Goal: Check status: Check status

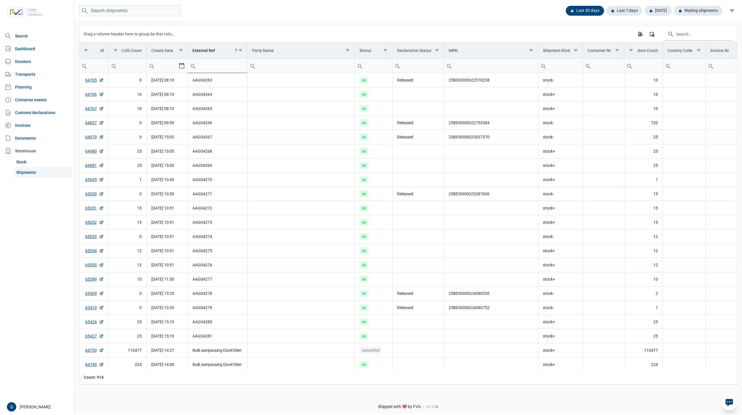
click at [54, 171] on link "Shipments" at bounding box center [43, 172] width 58 height 10
click at [600, 68] on input "Filter cell" at bounding box center [603, 66] width 41 height 14
paste input "CAIU4397074"
type input "CAIU4397074"
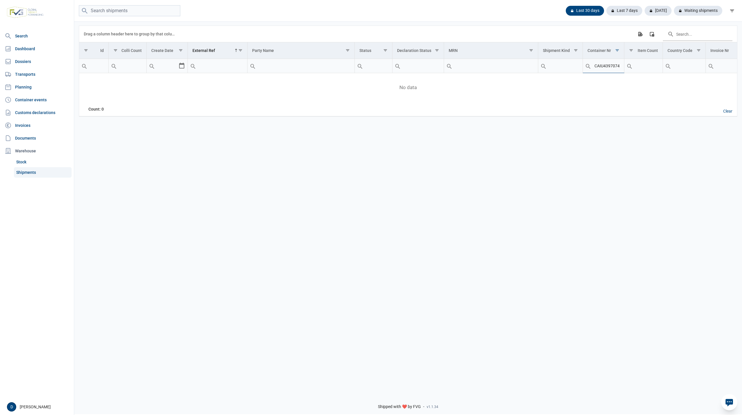
drag, startPoint x: 614, startPoint y: 68, endPoint x: 592, endPoint y: 67, distance: 21.7
click at [592, 67] on div "Contains Does not contain Starts with Ends with Equals Does not equal Reset CAI…" at bounding box center [603, 66] width 41 height 14
click at [594, 66] on input "CAIU4397074" at bounding box center [603, 66] width 41 height 14
drag, startPoint x: 594, startPoint y: 66, endPoint x: 617, endPoint y: 67, distance: 22.6
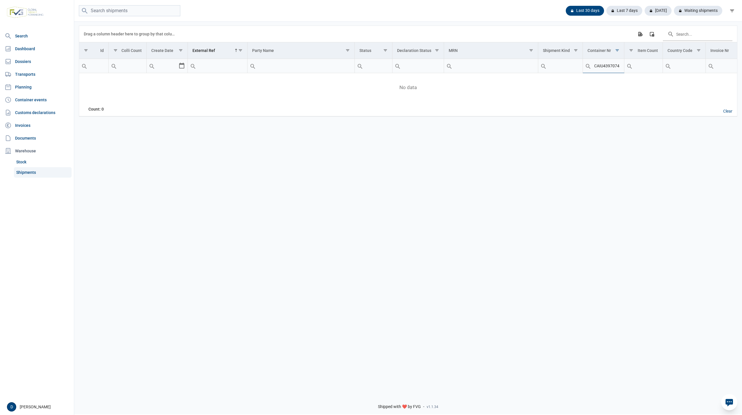
click at [617, 67] on input "CAIU4397074" at bounding box center [603, 66] width 41 height 14
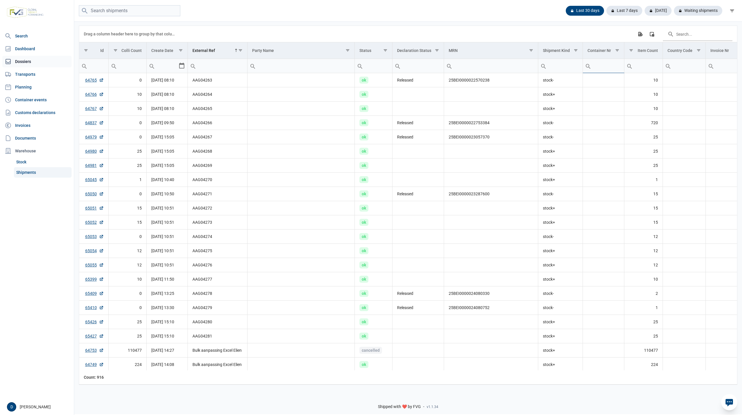
click at [22, 61] on link "Dossiers" at bounding box center [36, 62] width 69 height 12
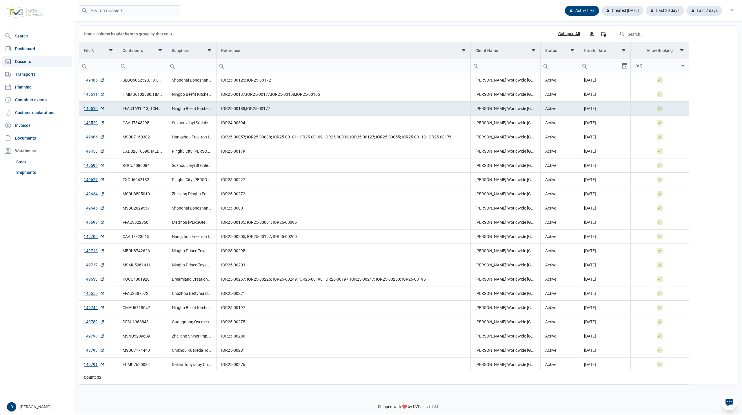
click at [151, 66] on input "Filter cell" at bounding box center [142, 66] width 49 height 14
paste input "CAIU4397074"
type input "CAIU4397074"
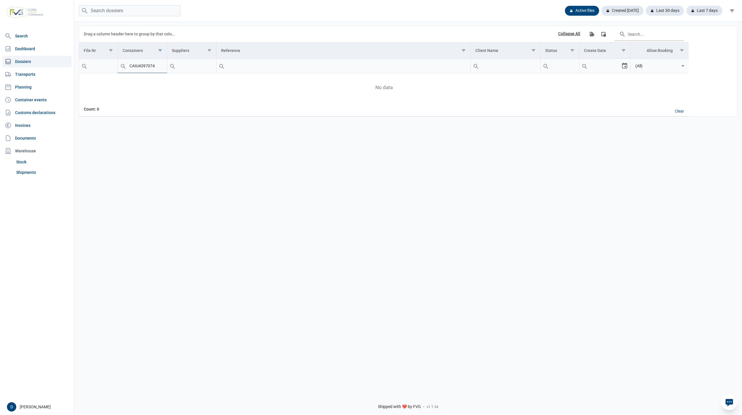
click at [157, 66] on input "CAIU4397074" at bounding box center [142, 66] width 49 height 14
click at [131, 67] on input "CAIU4397074" at bounding box center [142, 66] width 49 height 14
click at [130, 68] on input "CAIU4397074" at bounding box center [142, 66] width 49 height 14
click at [157, 65] on input "CAIU4397074" at bounding box center [142, 66] width 49 height 14
drag, startPoint x: 157, startPoint y: 65, endPoint x: 107, endPoint y: 66, distance: 50.2
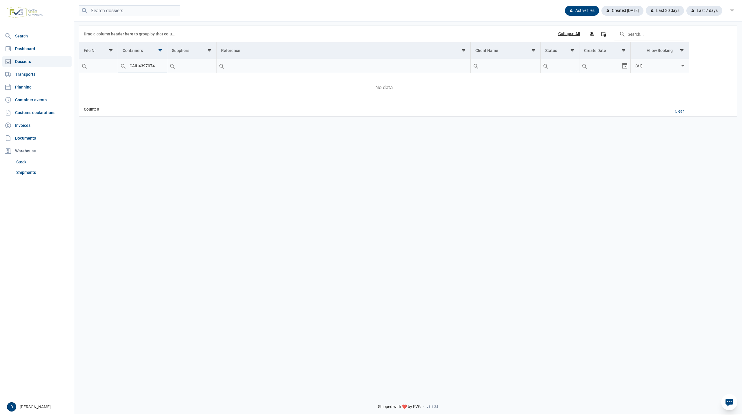
click at [107, 66] on tr "CAIU4397074 (All)" at bounding box center [384, 66] width 610 height 14
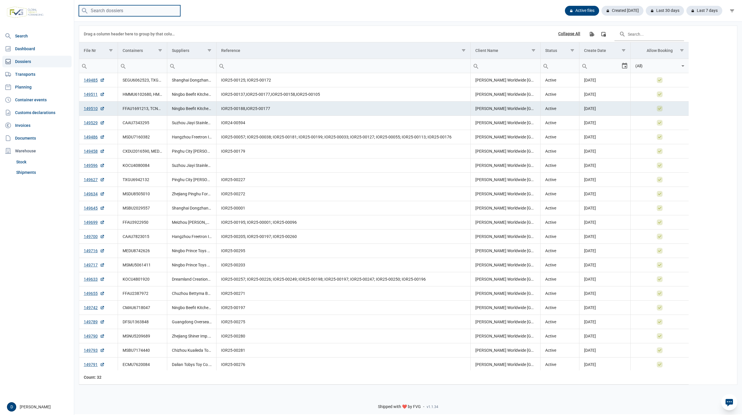
click at [116, 10] on input "search" at bounding box center [129, 10] width 101 height 11
paste input "CAIU4397074"
type input "CAIU4397074"
click at [124, 7] on input "CAIU4397074" at bounding box center [129, 10] width 101 height 11
click at [84, 8] on icon at bounding box center [85, 11] width 6 height 6
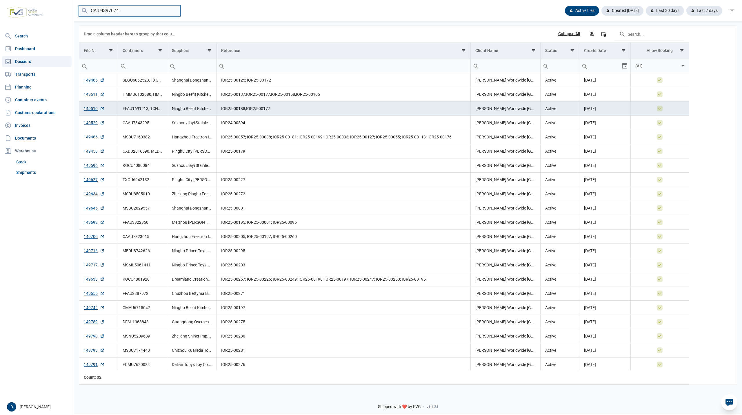
click at [128, 12] on input "CAIU4397074" at bounding box center [129, 10] width 101 height 11
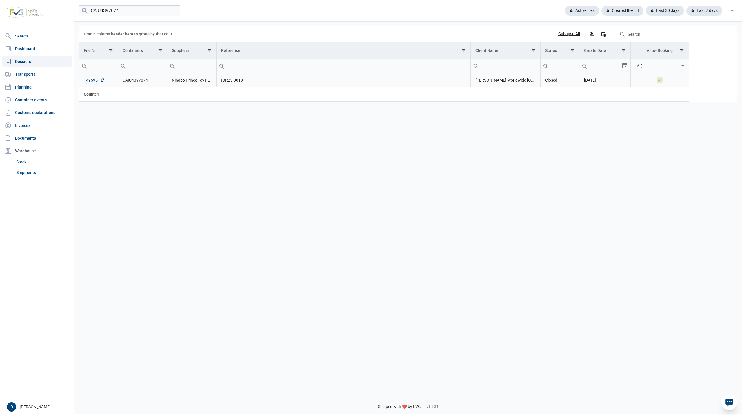
click at [86, 79] on link "149595" at bounding box center [94, 80] width 21 height 6
drag, startPoint x: 135, startPoint y: 11, endPoint x: 65, endPoint y: 14, distance: 70.2
click at [65, 14] on div "Search Dashboard Dossiers Transports Planning Container events Customs declarat…" at bounding box center [371, 206] width 742 height 415
paste input "606500"
type input "606500"
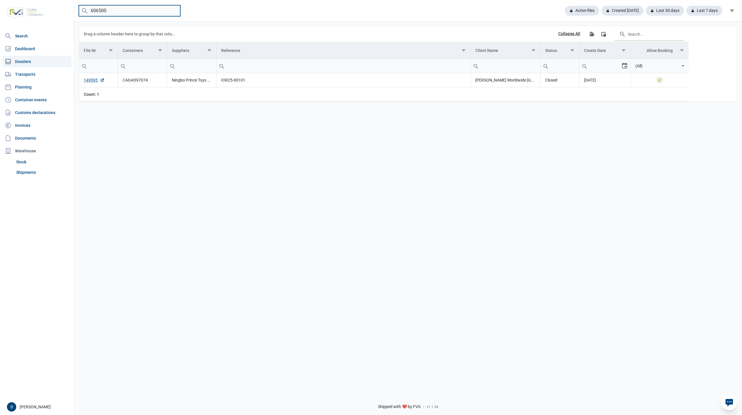
drag, startPoint x: 120, startPoint y: 7, endPoint x: 70, endPoint y: 10, distance: 50.5
click at [70, 10] on div "Search Dashboard Dossiers Transports Planning Container events Customs declarat…" at bounding box center [371, 206] width 742 height 415
type input "ONEU"
drag, startPoint x: 105, startPoint y: 8, endPoint x: 74, endPoint y: 14, distance: 31.2
click at [75, 14] on div "ONEU Active files Created today Last 30 days Last 7 days" at bounding box center [408, 10] width 668 height 11
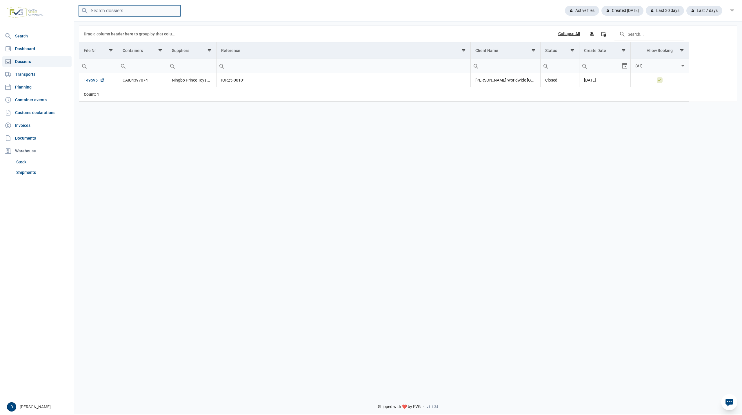
paste input "ONEU2713753"
type input "ONEU2713753"
click at [93, 79] on link "149378" at bounding box center [94, 80] width 21 height 6
drag, startPoint x: 126, startPoint y: 11, endPoint x: 67, endPoint y: 15, distance: 59.0
click at [67, 15] on div "Search Dashboard Dossiers Transports Planning Container events Customs declarat…" at bounding box center [371, 206] width 742 height 415
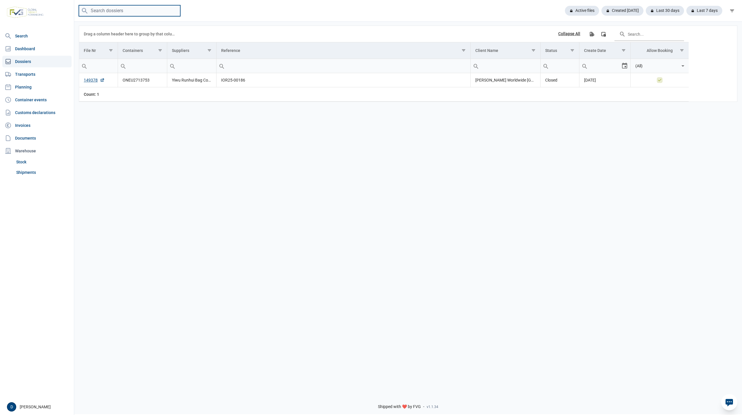
paste input "TRHU7124255"
type input "TRHU7124255"
click at [149, 11] on input "TRHU7124255" at bounding box center [129, 10] width 101 height 11
click at [90, 78] on link "149376" at bounding box center [94, 80] width 21 height 6
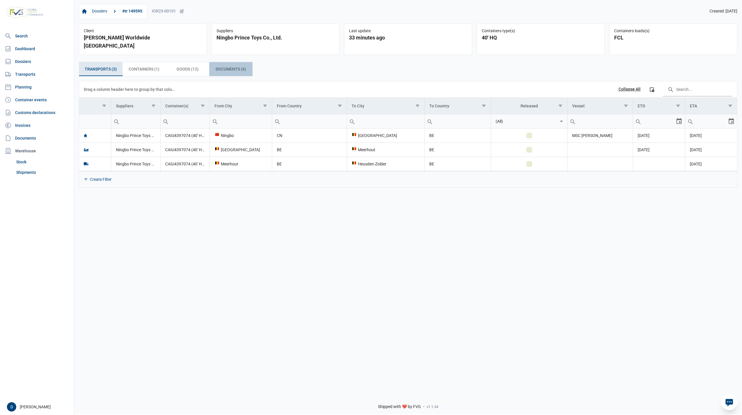
click at [219, 66] on span "Documents (6) Documents (6)" at bounding box center [231, 69] width 30 height 7
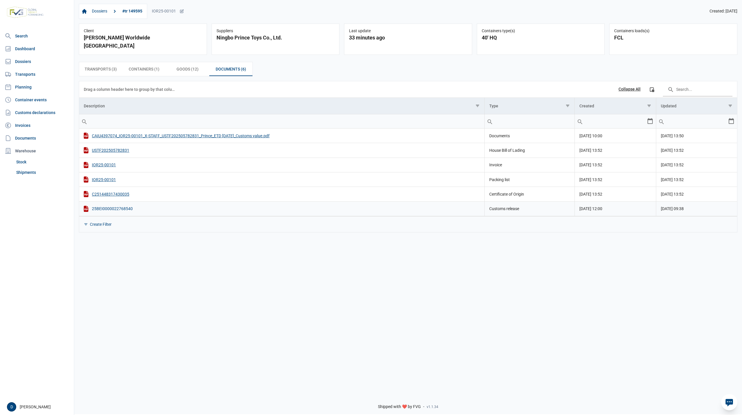
click at [126, 206] on div "25BEI0000022768540" at bounding box center [282, 209] width 396 height 6
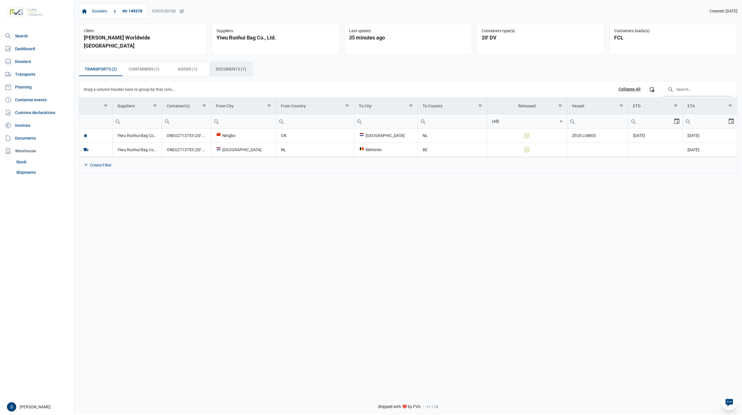
click at [237, 66] on span "Documents (7) Documents (7)" at bounding box center [231, 69] width 30 height 7
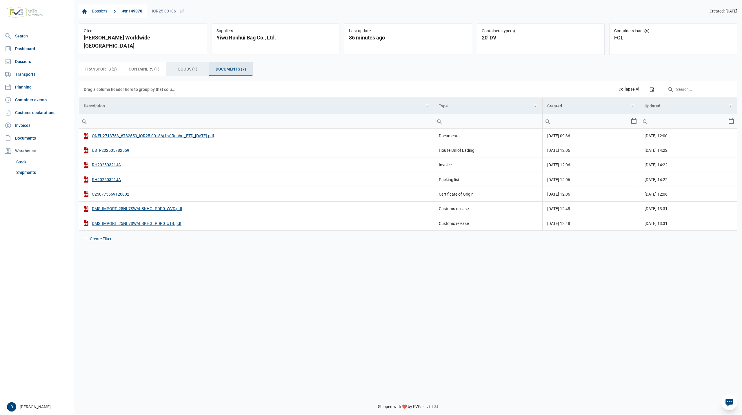
click at [190, 66] on span "Goods (1) Goods (1)" at bounding box center [188, 69] width 20 height 7
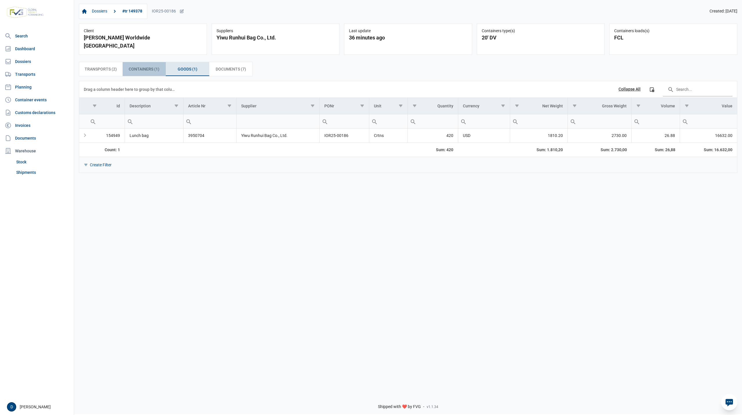
click at [144, 66] on span "Containers (1) Containers (1)" at bounding box center [144, 69] width 31 height 7
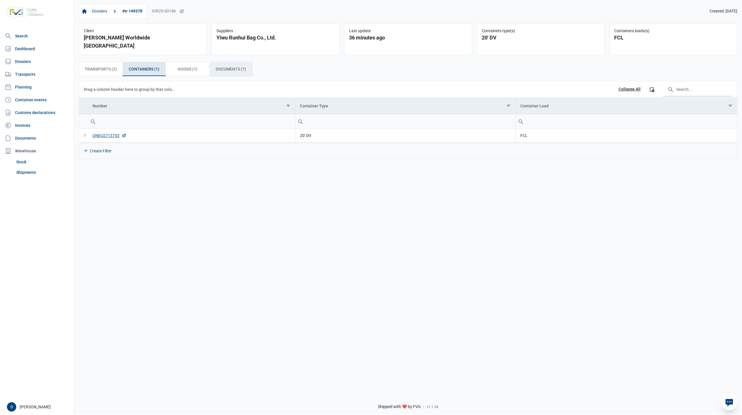
click at [223, 66] on span "Documents (7) Documents (7)" at bounding box center [231, 69] width 30 height 7
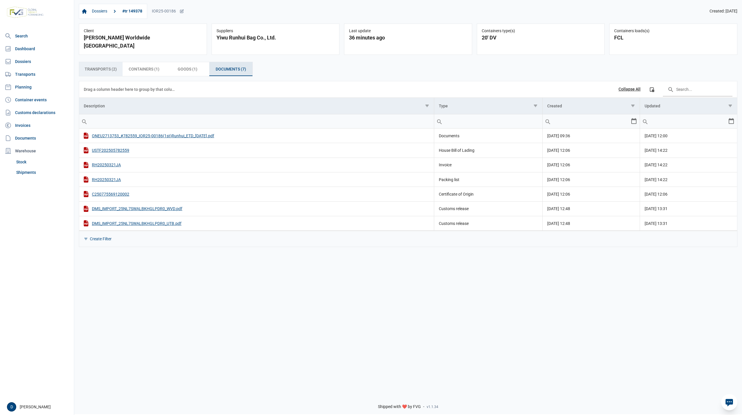
click at [108, 66] on span "Transports (2) Transports (2)" at bounding box center [101, 69] width 32 height 7
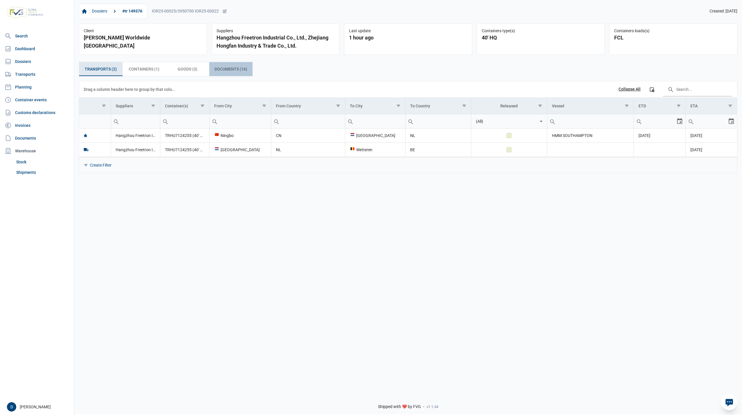
click at [219, 70] on span "Documents (16) Documents (16)" at bounding box center [231, 69] width 33 height 7
